Goal: Task Accomplishment & Management: Use online tool/utility

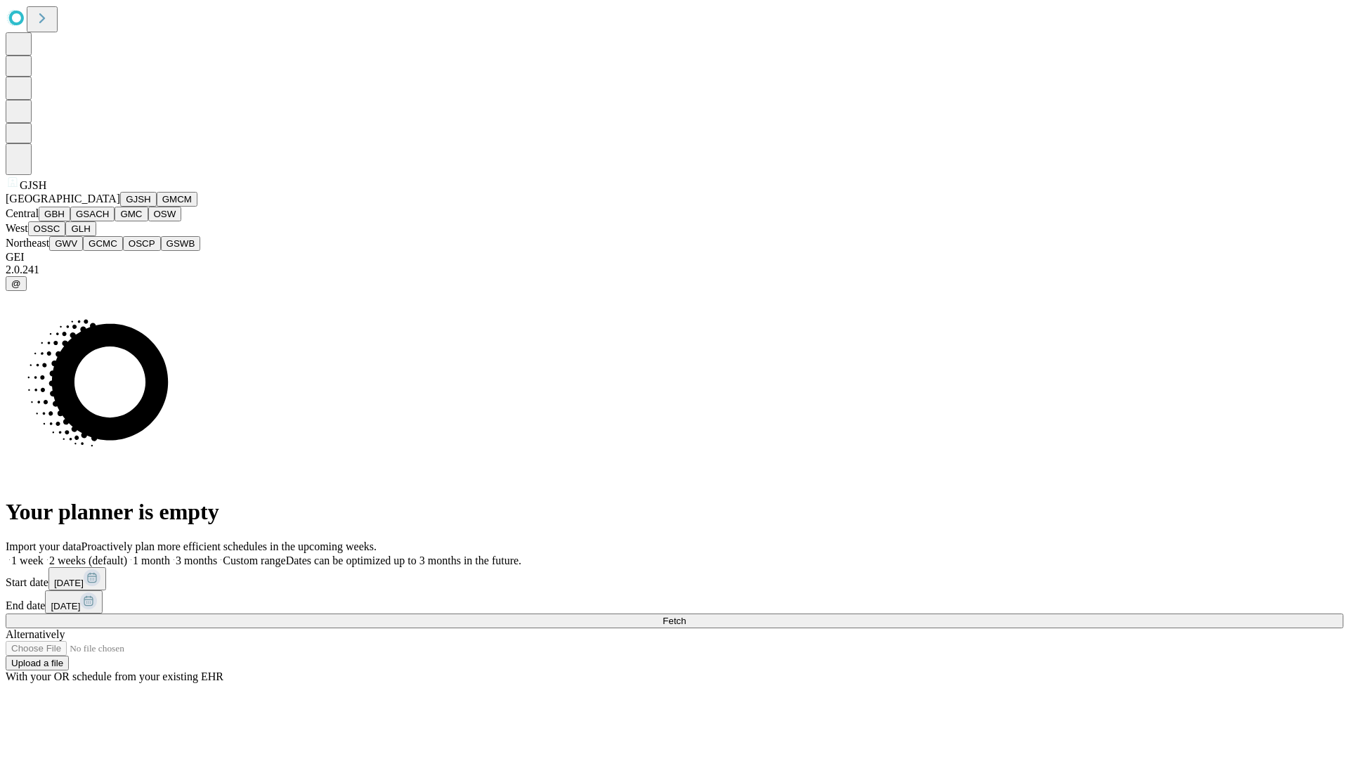
click at [120, 207] on button "GJSH" at bounding box center [138, 199] width 37 height 15
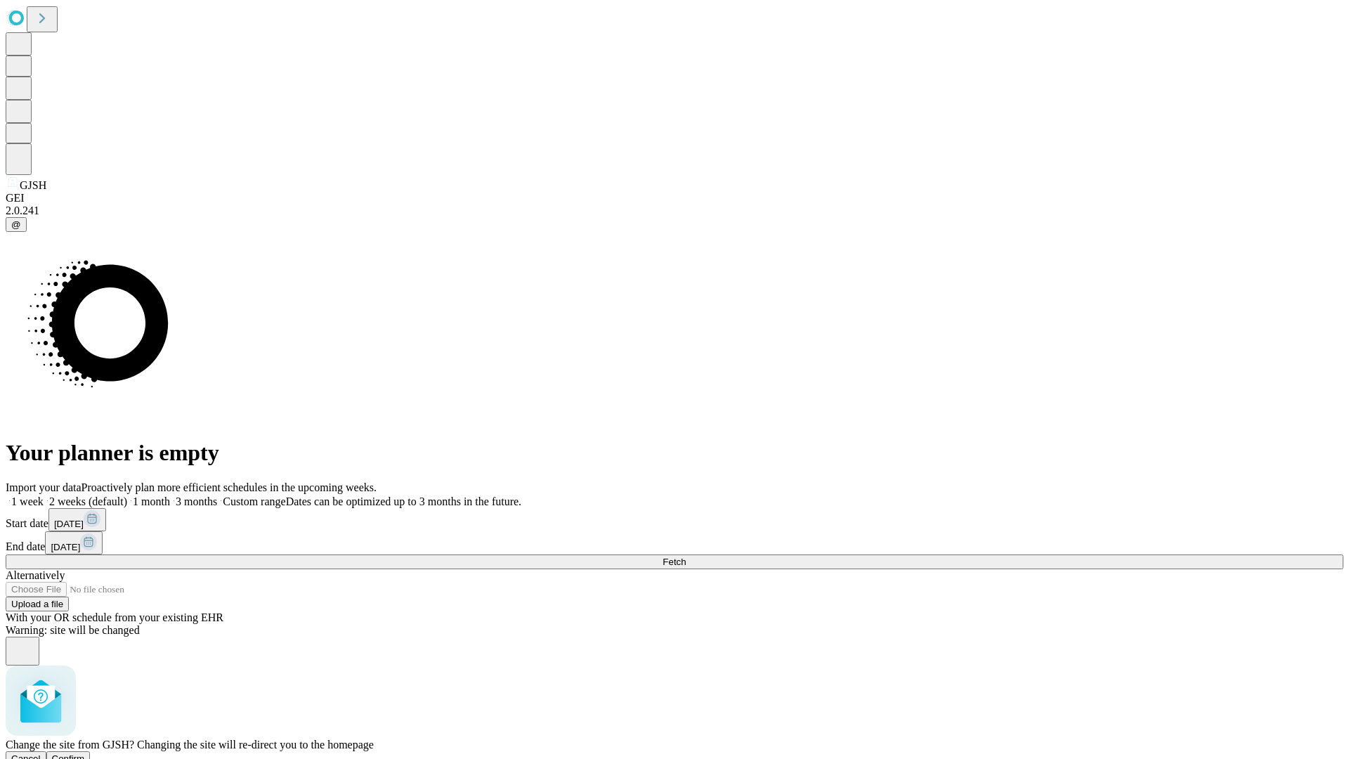
click at [85, 753] on span "Confirm" at bounding box center [68, 758] width 33 height 11
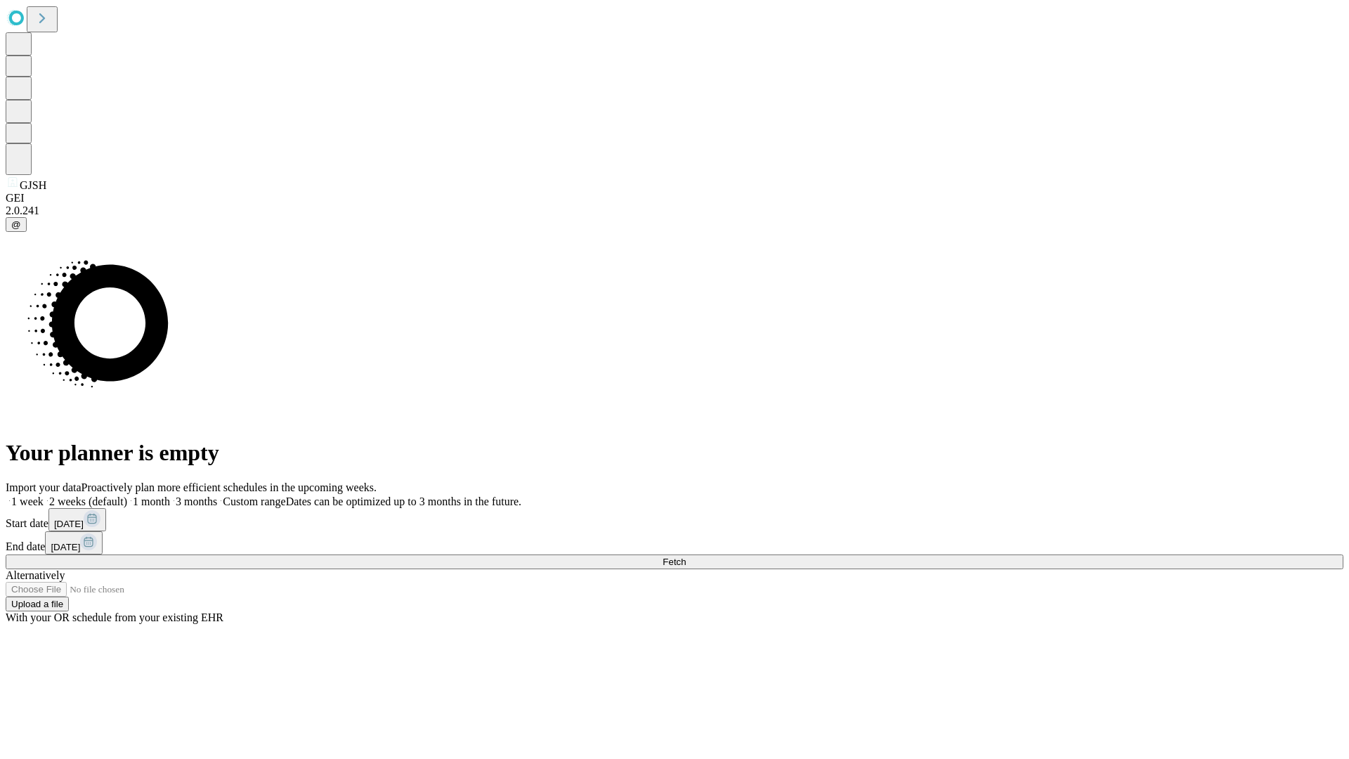
click at [170, 495] on label "1 month" at bounding box center [148, 501] width 43 height 12
click at [686, 556] on span "Fetch" at bounding box center [674, 561] width 23 height 11
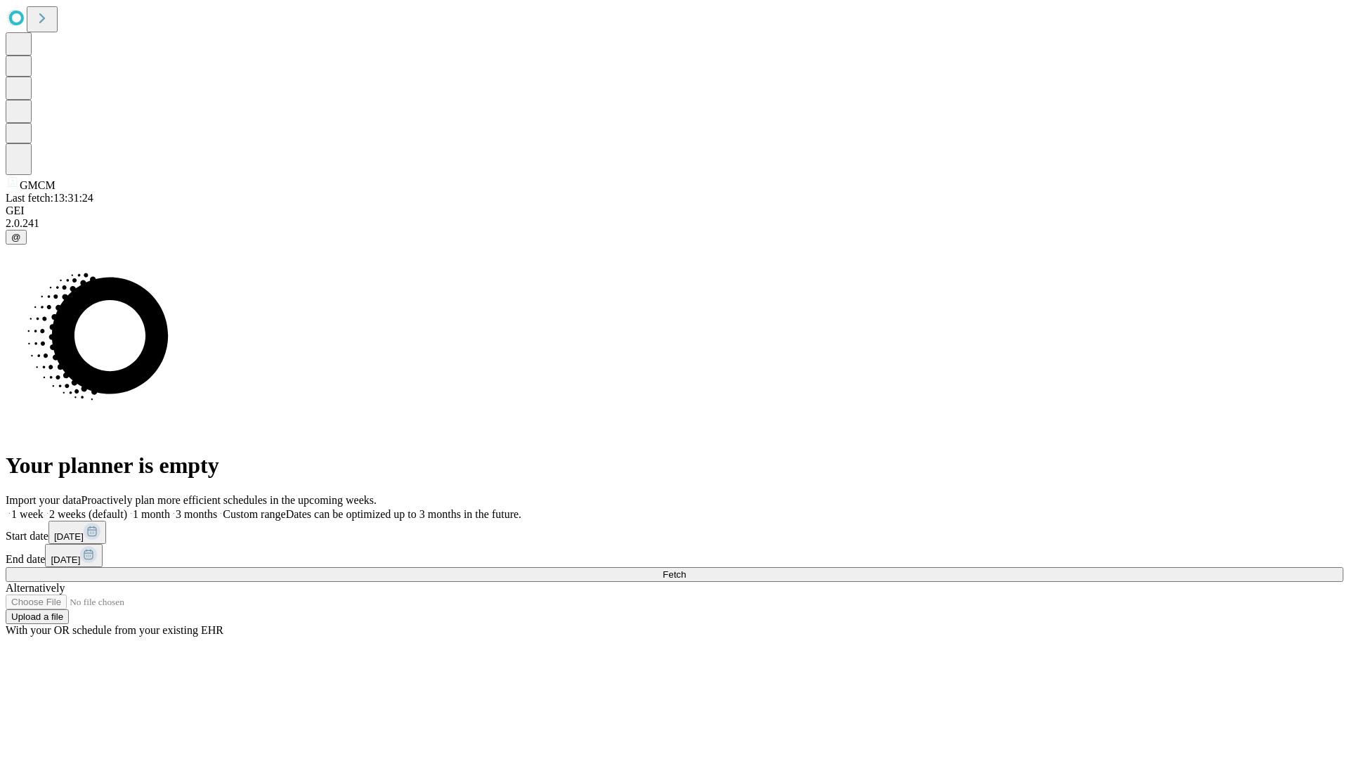
click at [170, 508] on label "1 month" at bounding box center [148, 514] width 43 height 12
click at [686, 569] on span "Fetch" at bounding box center [674, 574] width 23 height 11
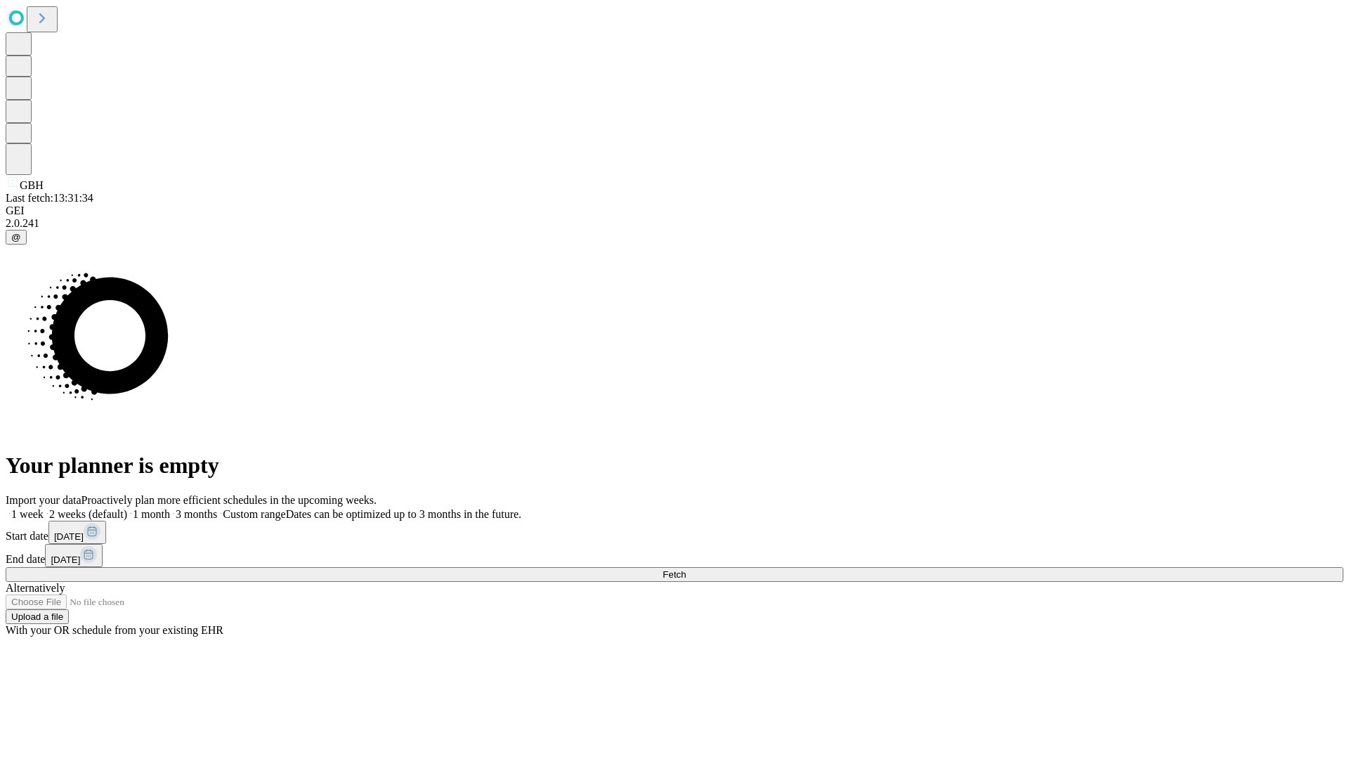
click at [686, 569] on span "Fetch" at bounding box center [674, 574] width 23 height 11
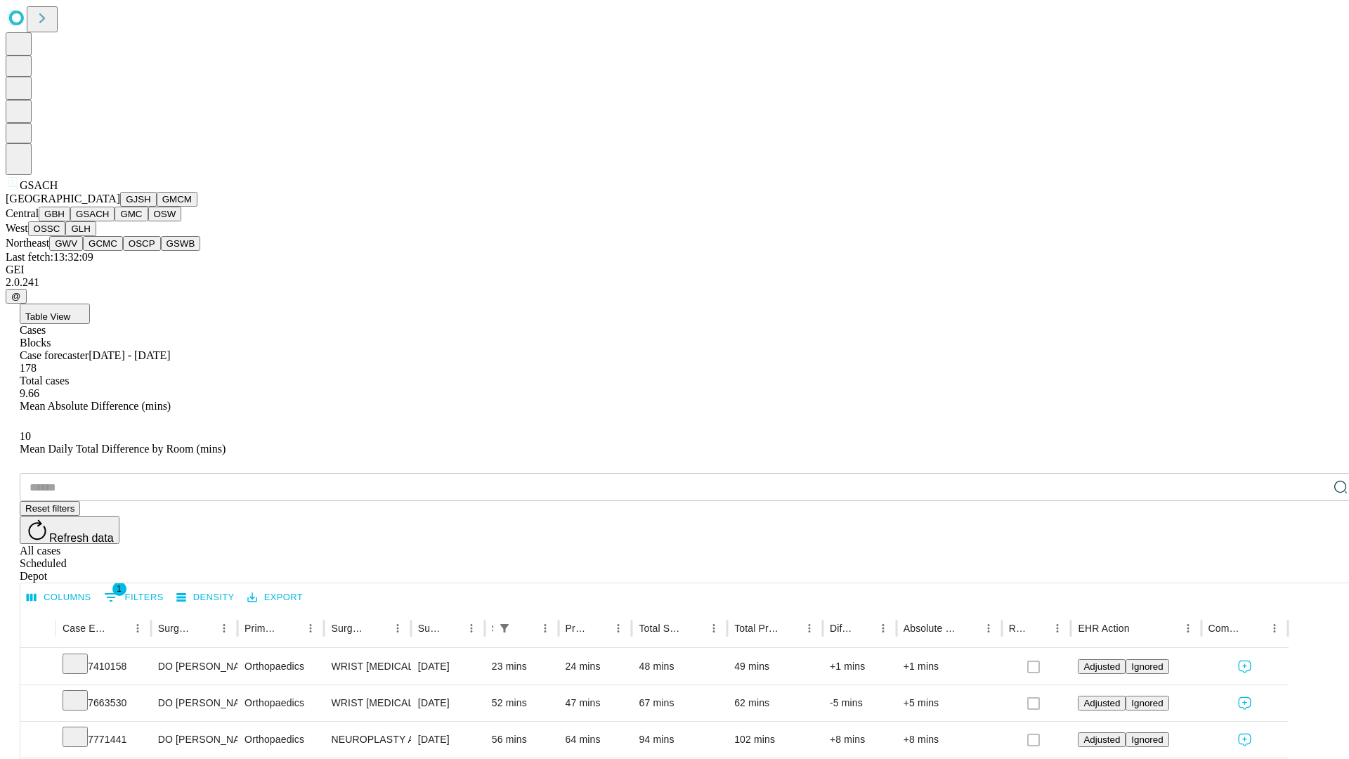
click at [115, 221] on button "GMC" at bounding box center [131, 214] width 33 height 15
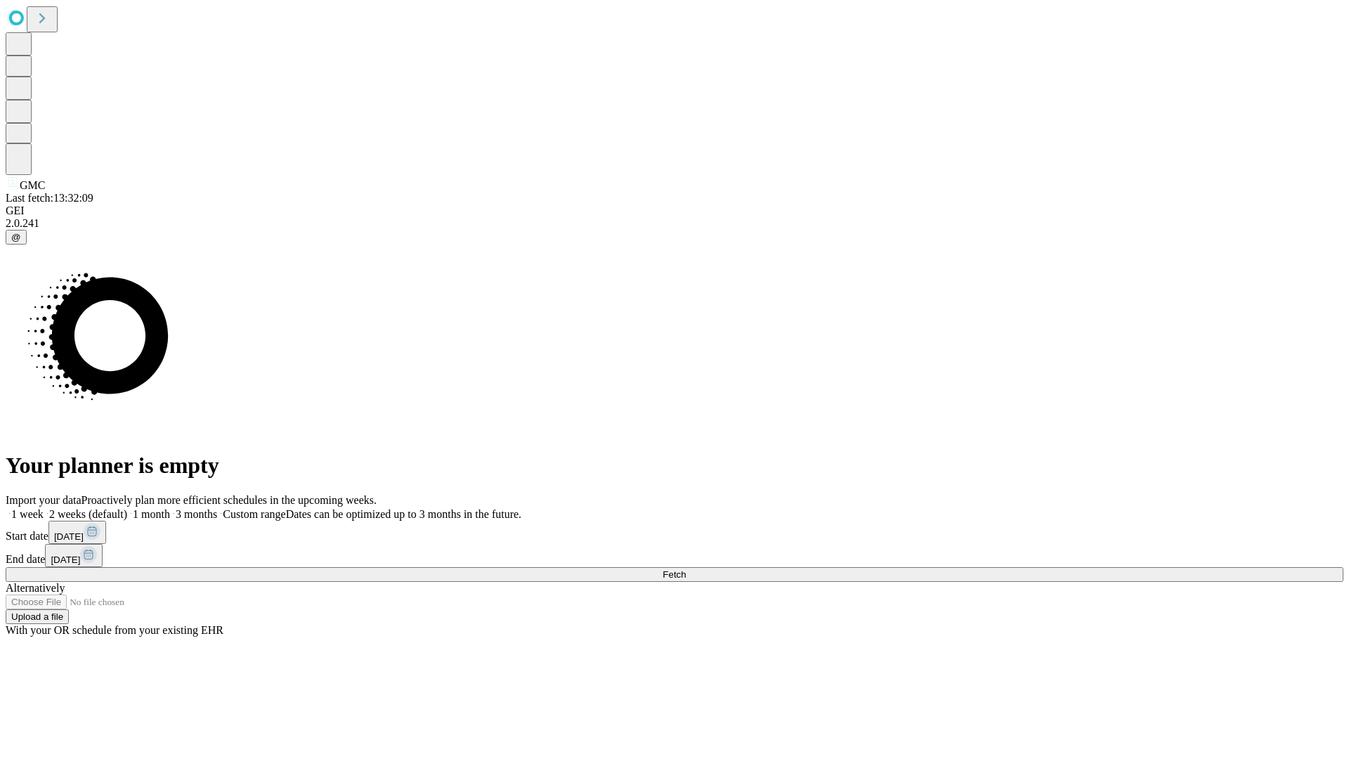
click at [170, 508] on label "1 month" at bounding box center [148, 514] width 43 height 12
click at [686, 569] on span "Fetch" at bounding box center [674, 574] width 23 height 11
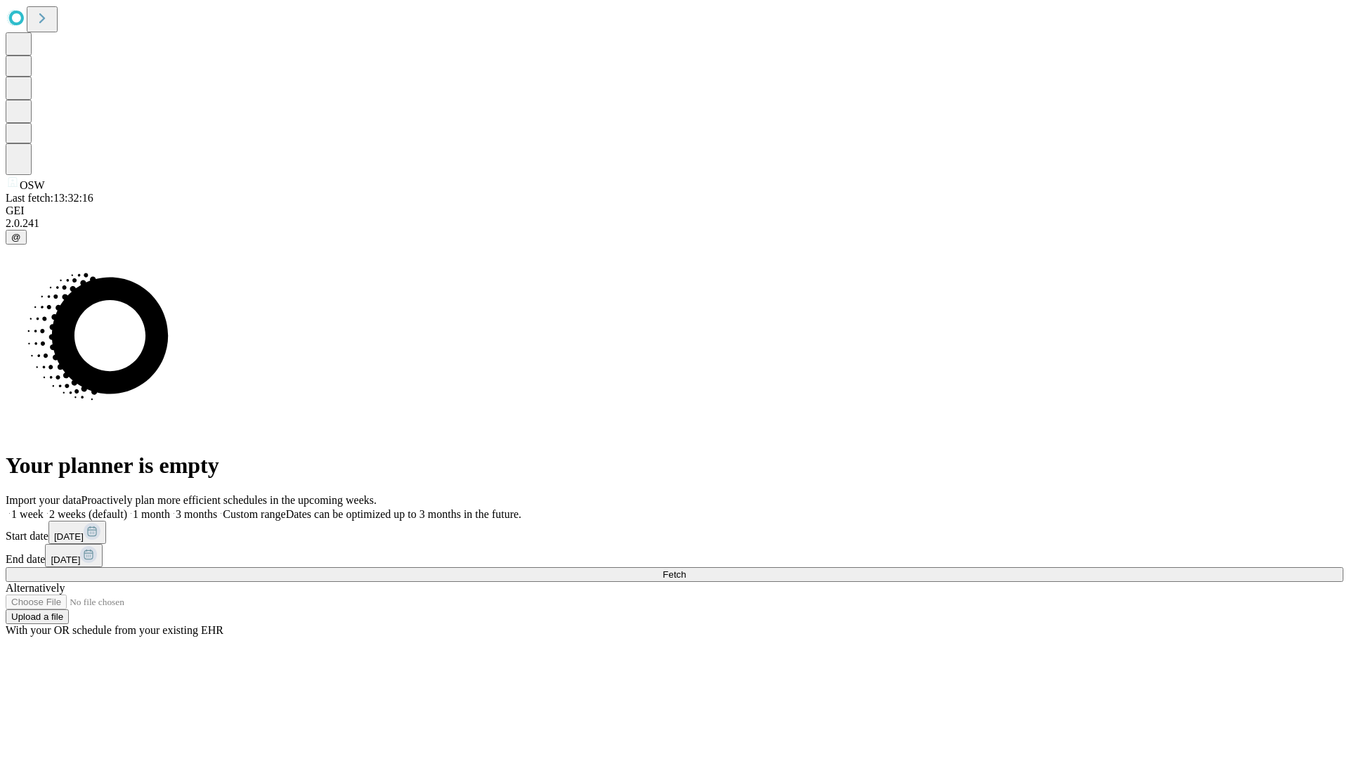
click at [686, 569] on span "Fetch" at bounding box center [674, 574] width 23 height 11
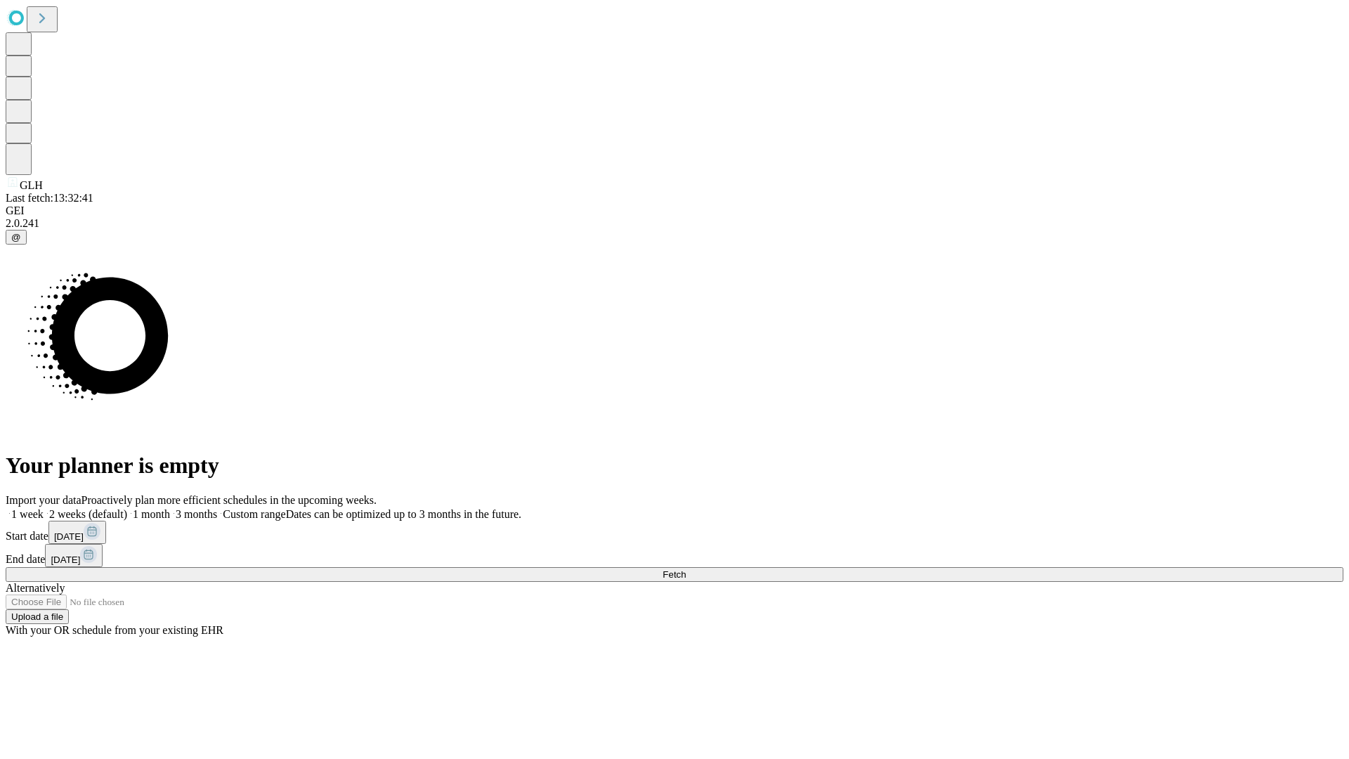
click at [170, 508] on label "1 month" at bounding box center [148, 514] width 43 height 12
click at [686, 569] on span "Fetch" at bounding box center [674, 574] width 23 height 11
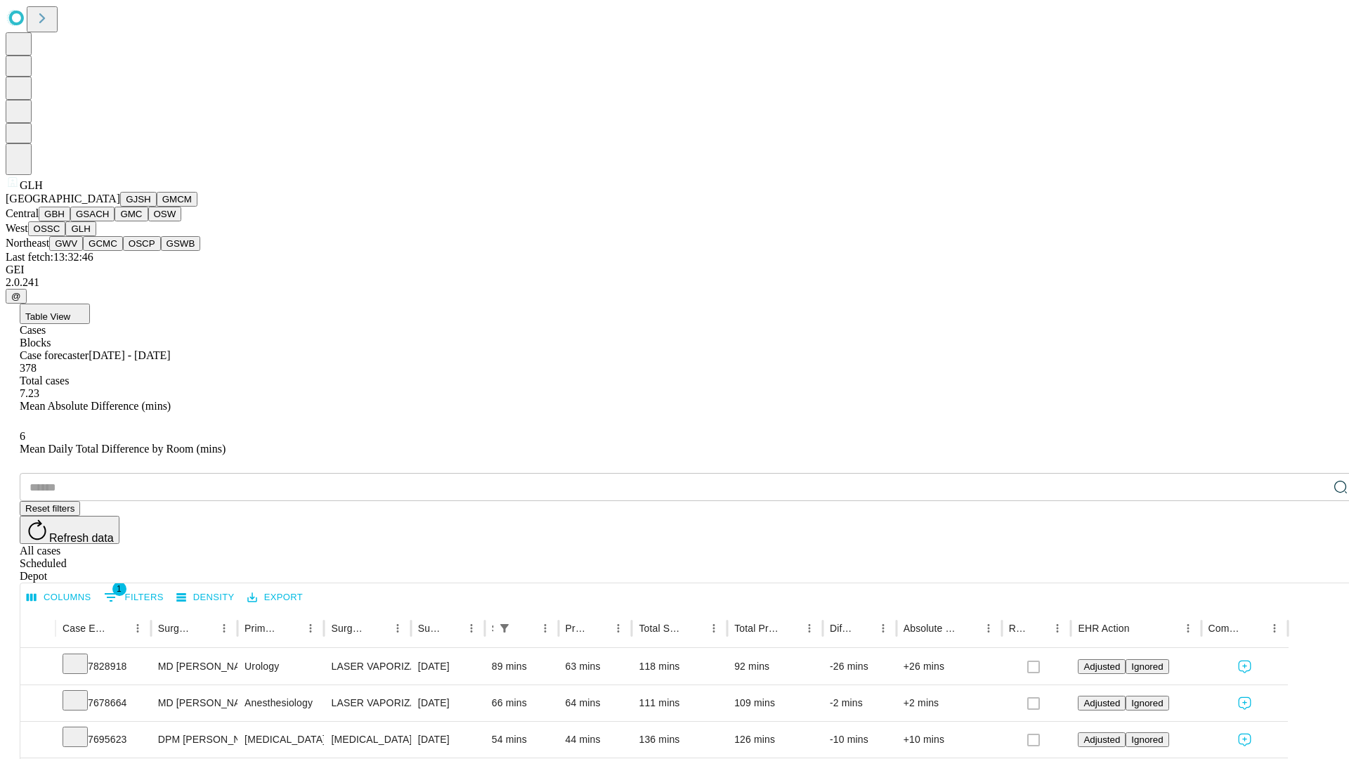
click at [83, 251] on button "GWV" at bounding box center [66, 243] width 34 height 15
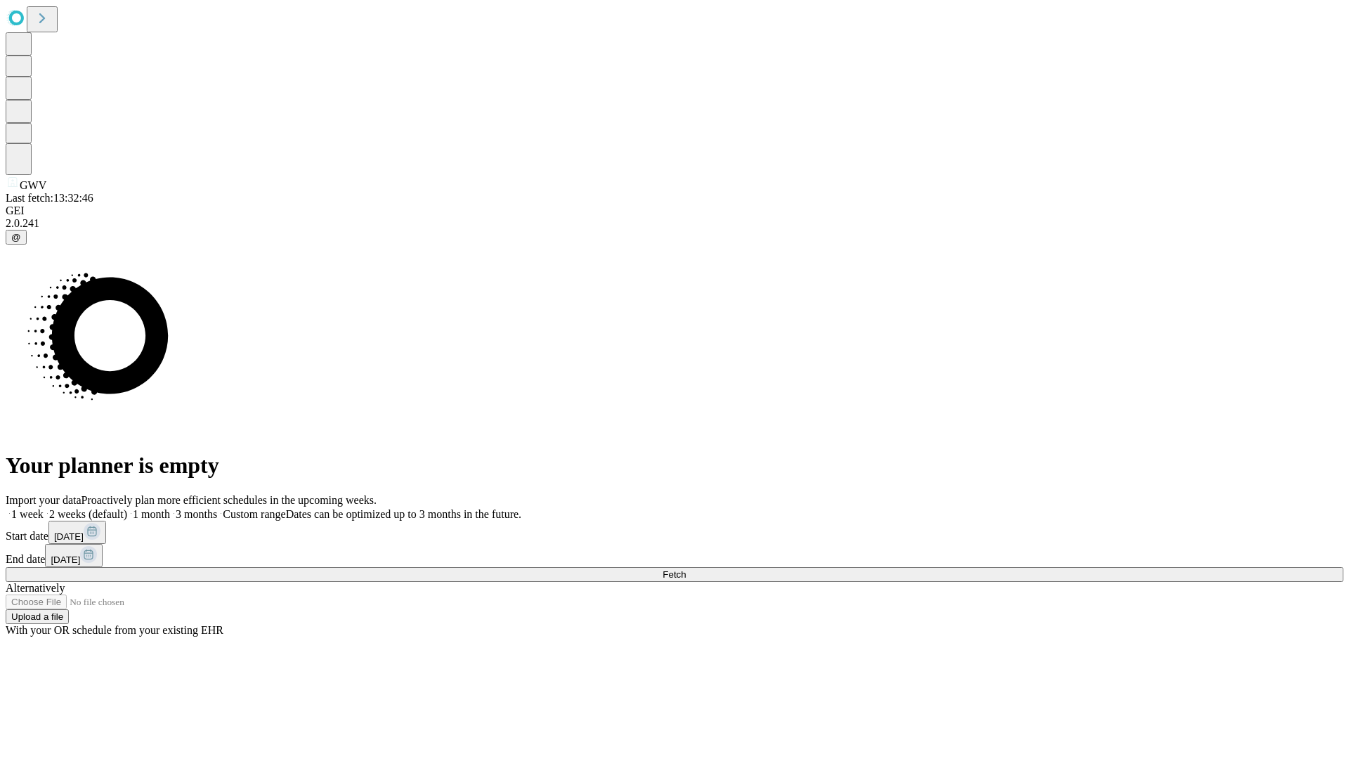
click at [170, 508] on label "1 month" at bounding box center [148, 514] width 43 height 12
click at [686, 569] on span "Fetch" at bounding box center [674, 574] width 23 height 11
click at [170, 508] on label "1 month" at bounding box center [148, 514] width 43 height 12
click at [686, 569] on span "Fetch" at bounding box center [674, 574] width 23 height 11
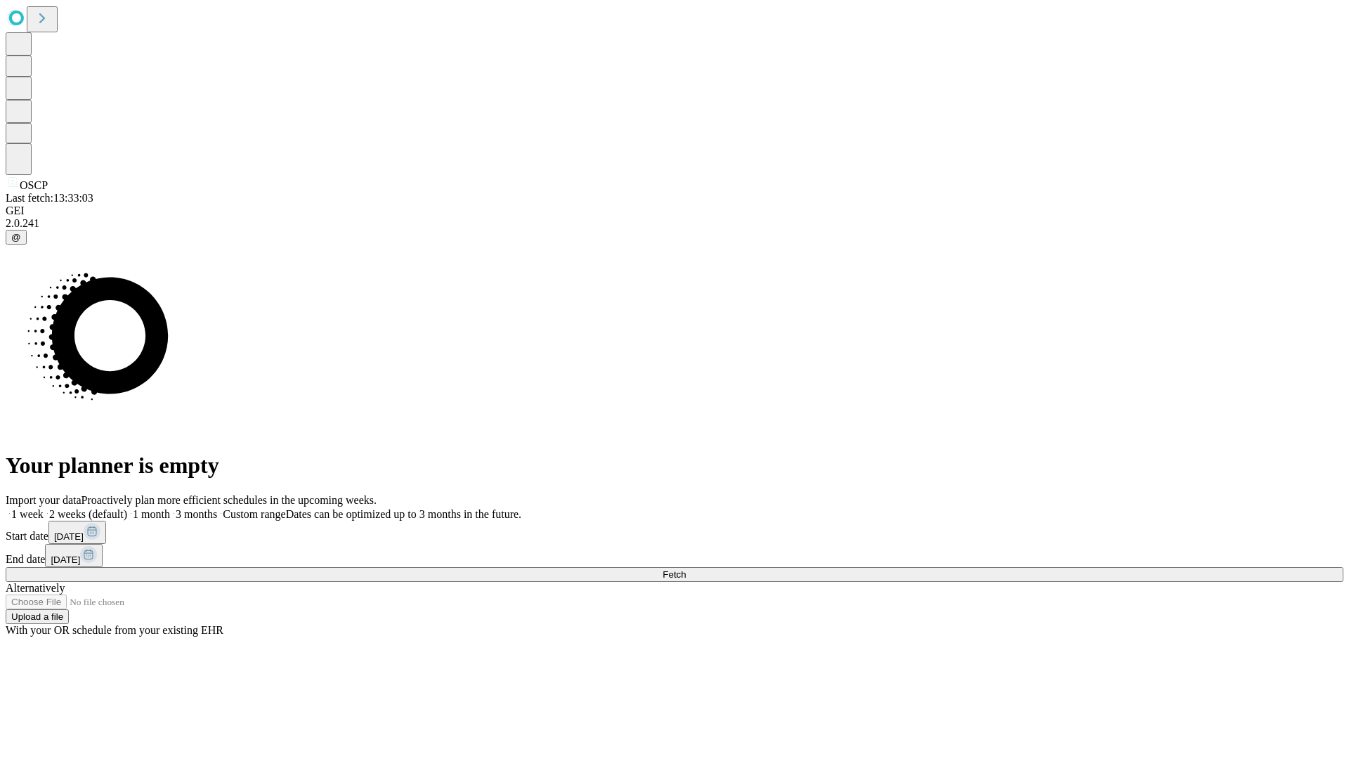
click at [686, 569] on span "Fetch" at bounding box center [674, 574] width 23 height 11
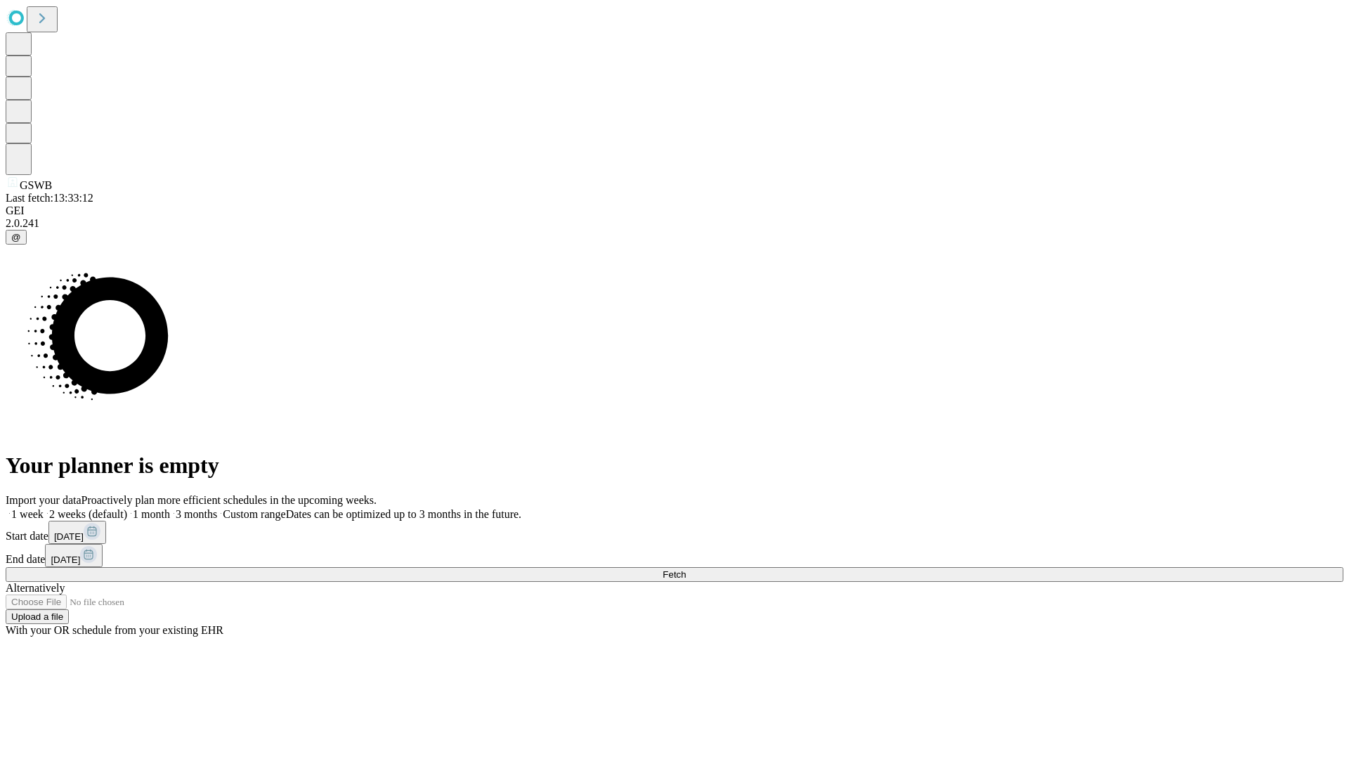
click at [686, 569] on span "Fetch" at bounding box center [674, 574] width 23 height 11
